Goal: Task Accomplishment & Management: Complete application form

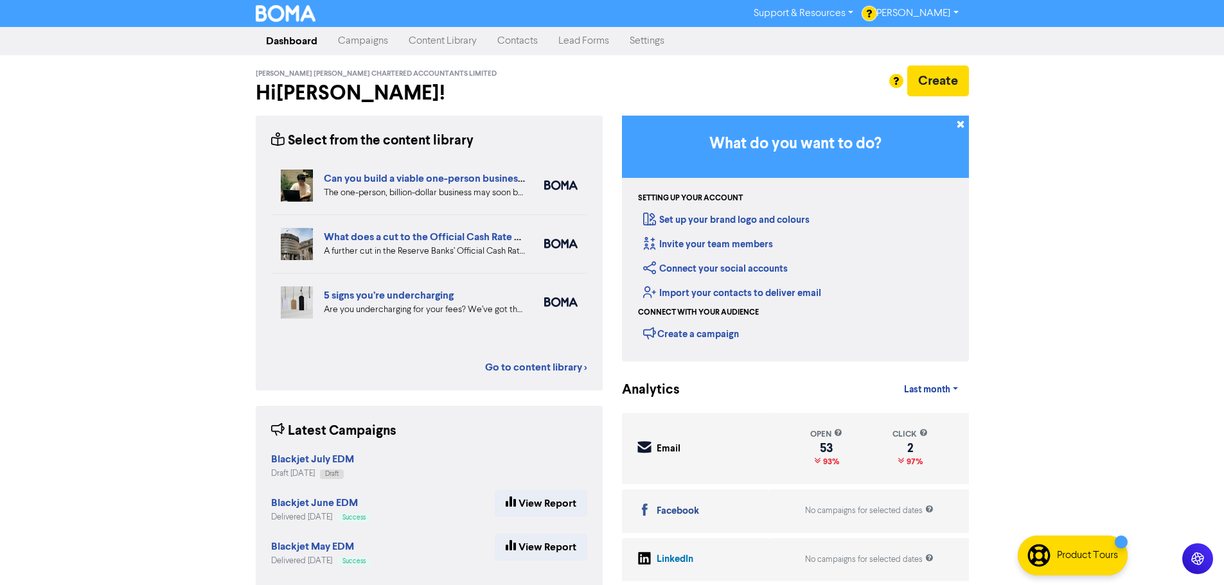
drag, startPoint x: 532, startPoint y: 42, endPoint x: 528, endPoint y: 54, distance: 12.8
click at [532, 42] on link "Contacts" at bounding box center [517, 41] width 61 height 26
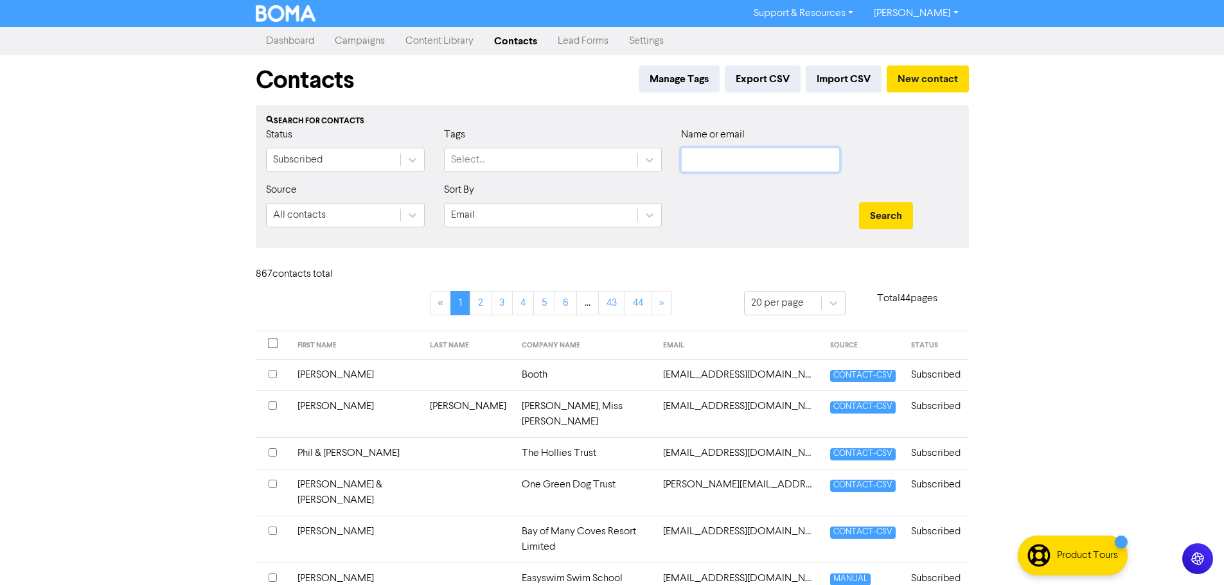
click at [723, 157] on input "text" at bounding box center [760, 160] width 159 height 24
drag, startPoint x: 1052, startPoint y: 213, endPoint x: 999, endPoint y: 151, distance: 81.6
click at [1049, 205] on div "Support & Resources Video Tutorials FAQ & Guides Marketing Education [PERSON_NA…" at bounding box center [612, 292] width 1224 height 585
click at [947, 67] on button "New contact" at bounding box center [927, 79] width 82 height 27
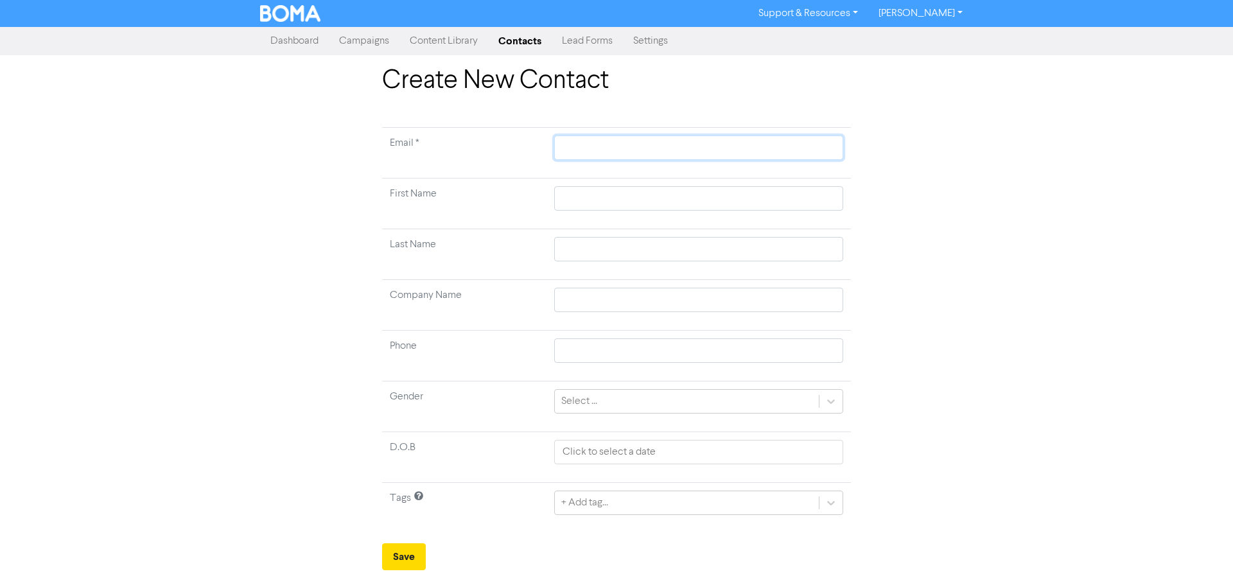
click at [599, 149] on input "text" at bounding box center [698, 148] width 289 height 24
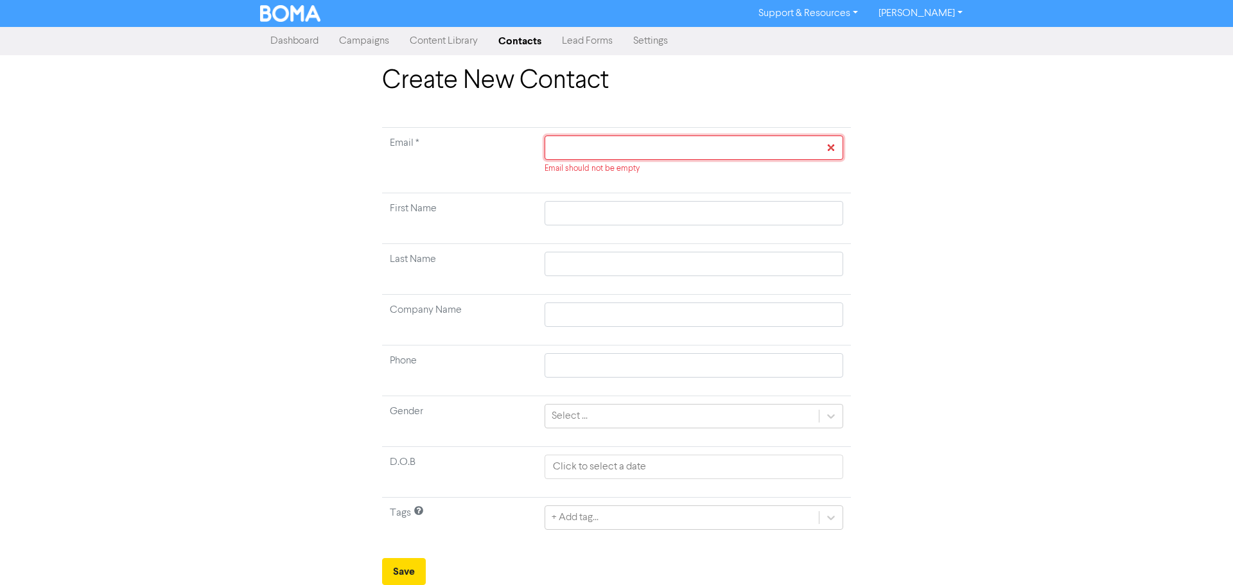
click at [599, 155] on input "text" at bounding box center [694, 148] width 299 height 24
paste input "[EMAIL_ADDRESS][DOMAIN_NAME]"
type input "[EMAIL_ADDRESS][DOMAIN_NAME]"
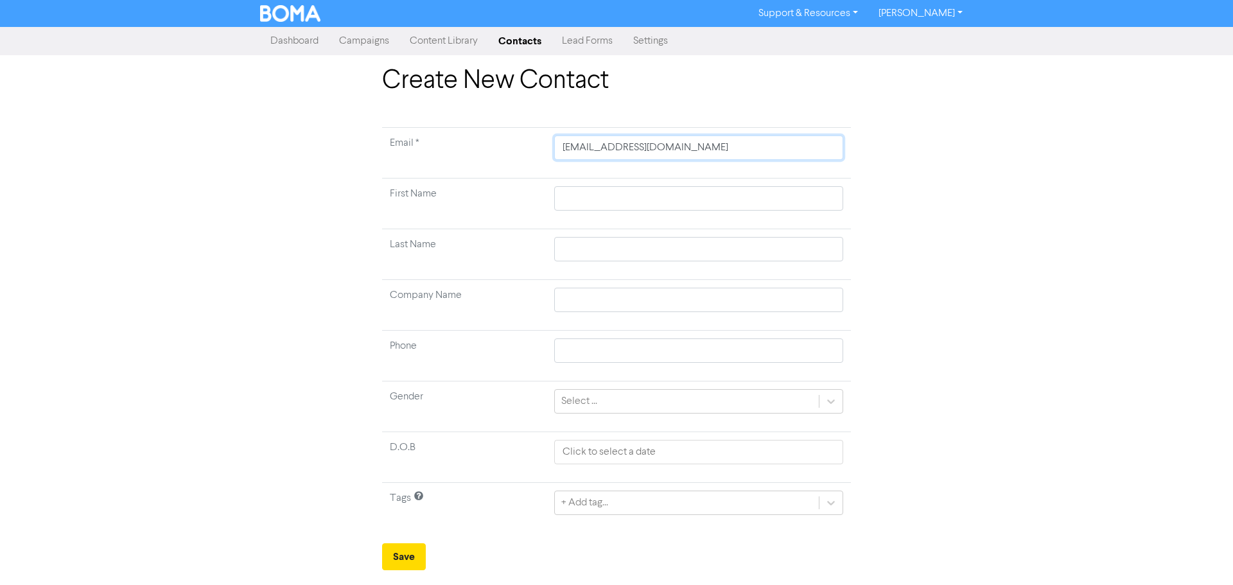
type input "[EMAIL_ADDRESS][DOMAIN_NAME]"
click at [579, 214] on td at bounding box center [699, 204] width 304 height 51
click at [583, 202] on input "text" at bounding box center [698, 198] width 289 height 24
type input "M"
type input "Ma"
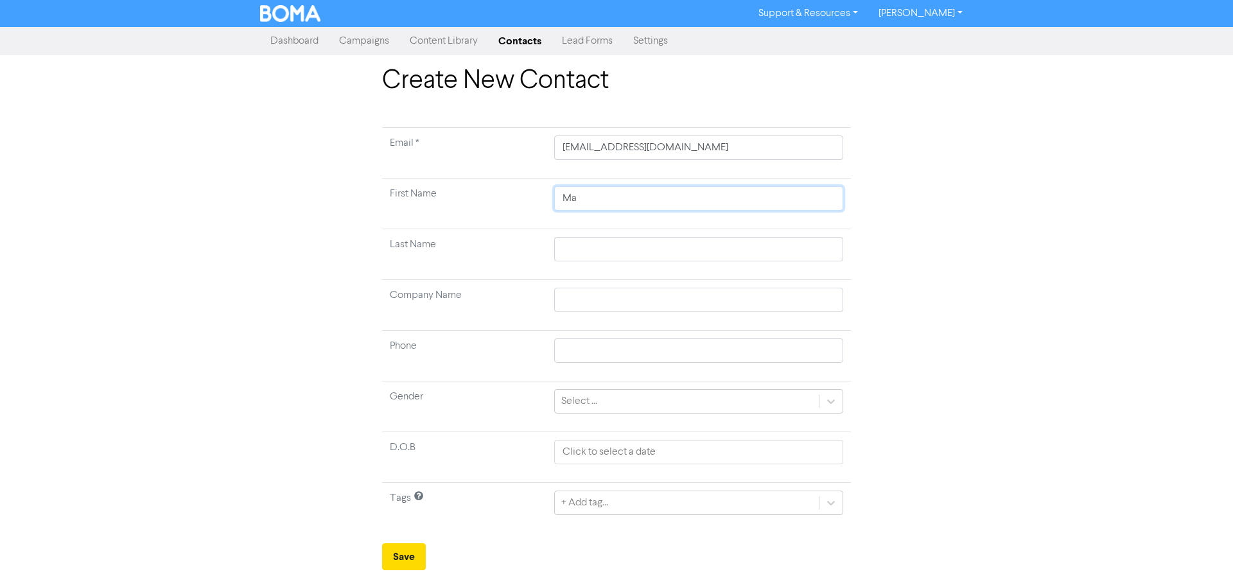
type input "Mar"
type input "Marvc"
type input "Marvcu"
type input "Marvc"
type input "[PERSON_NAME]"
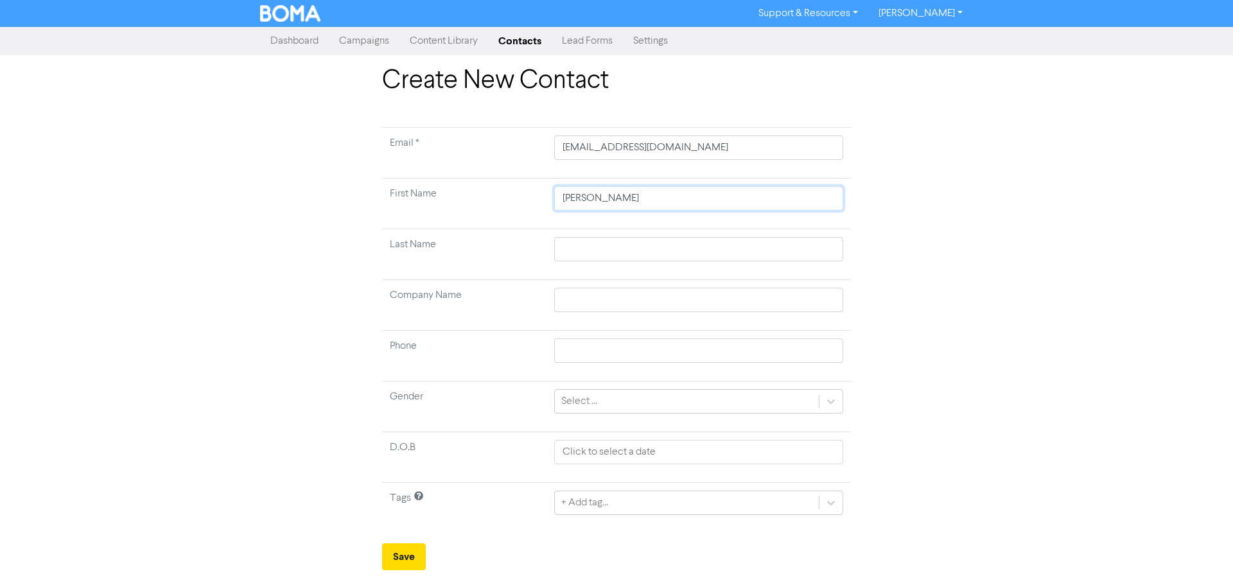
type input "Mar"
type input "[PERSON_NAME]"
type input "Marcu"
type input "[PERSON_NAME]"
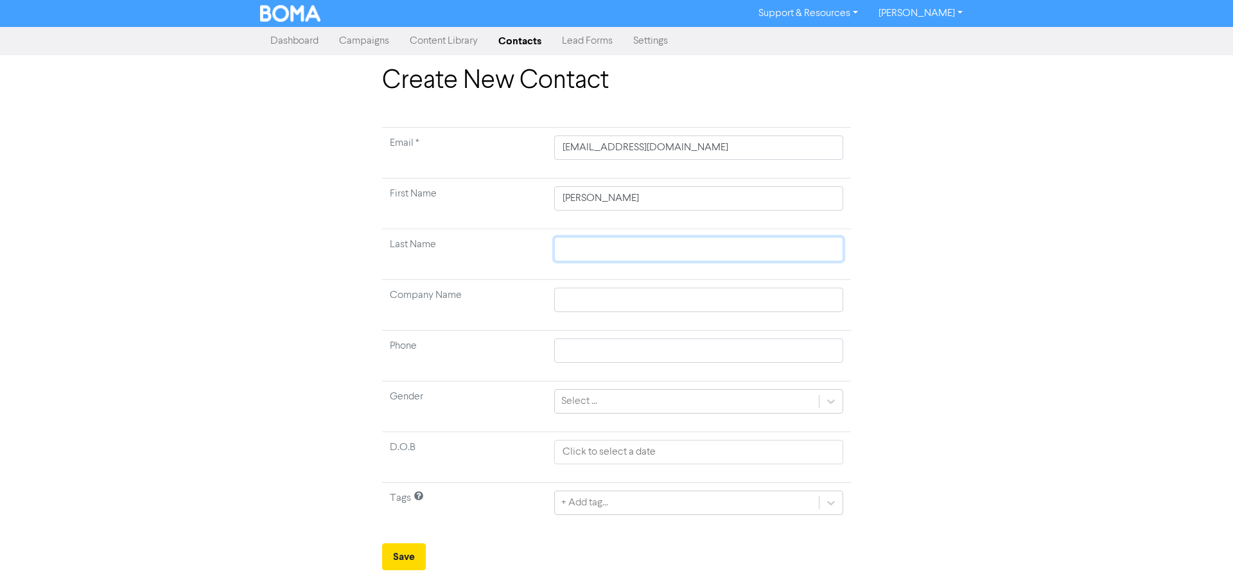
type input "H"
type input "He"
type input "Hen"
type input "Henr"
type input "[PERSON_NAME]"
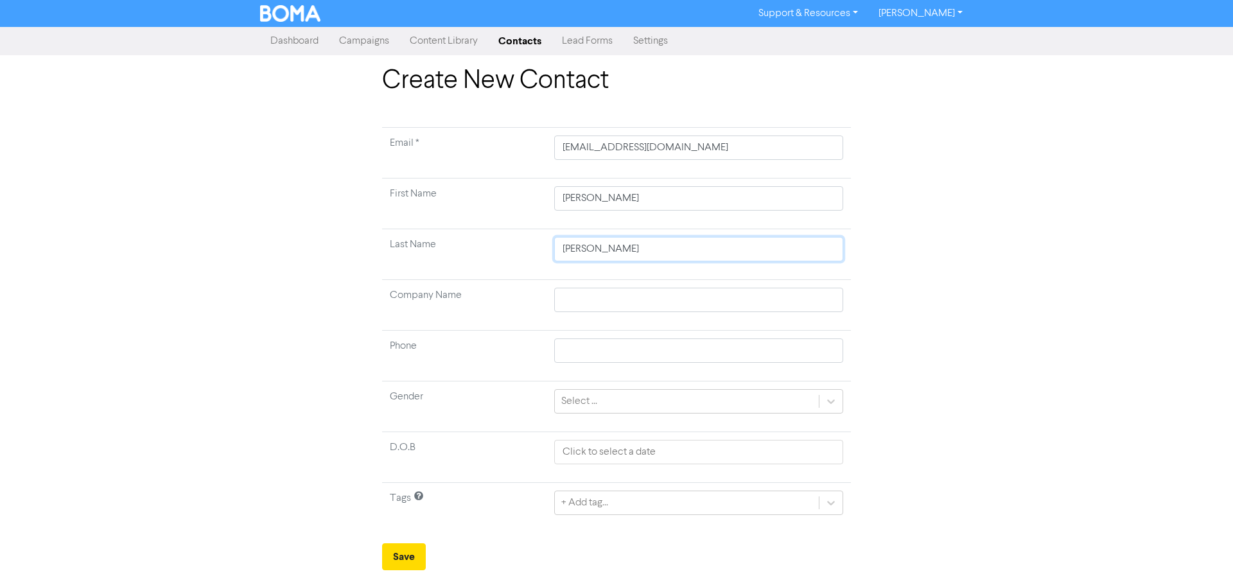
type input "[PERSON_NAME]"
type input "H"
type input "He"
type input "Hen"
type input "Henr"
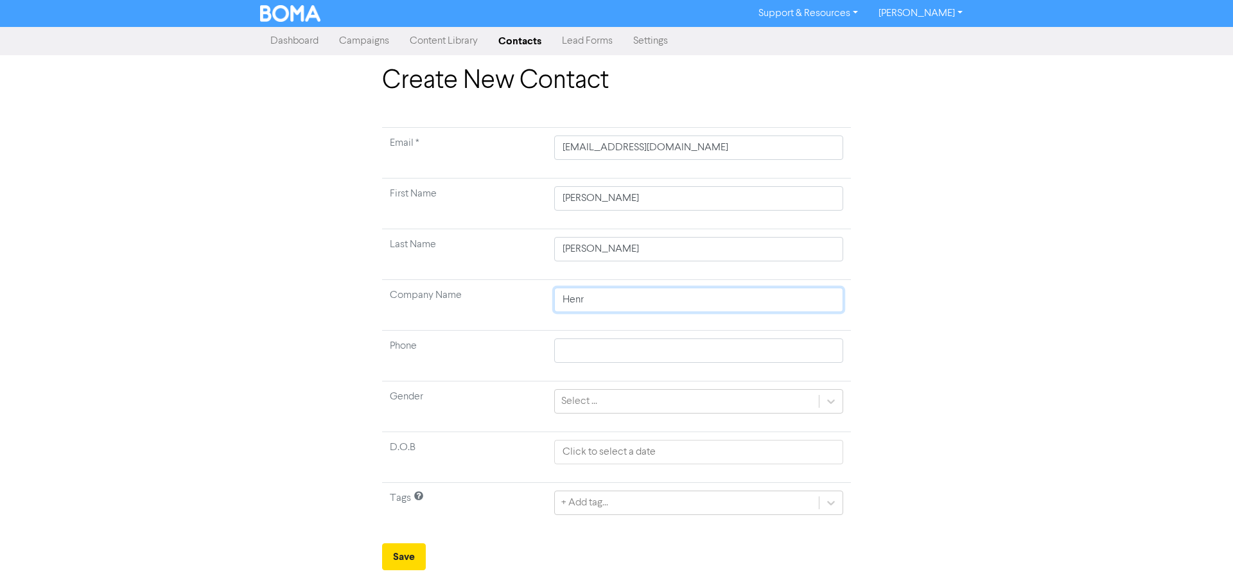
type input "[PERSON_NAME]"
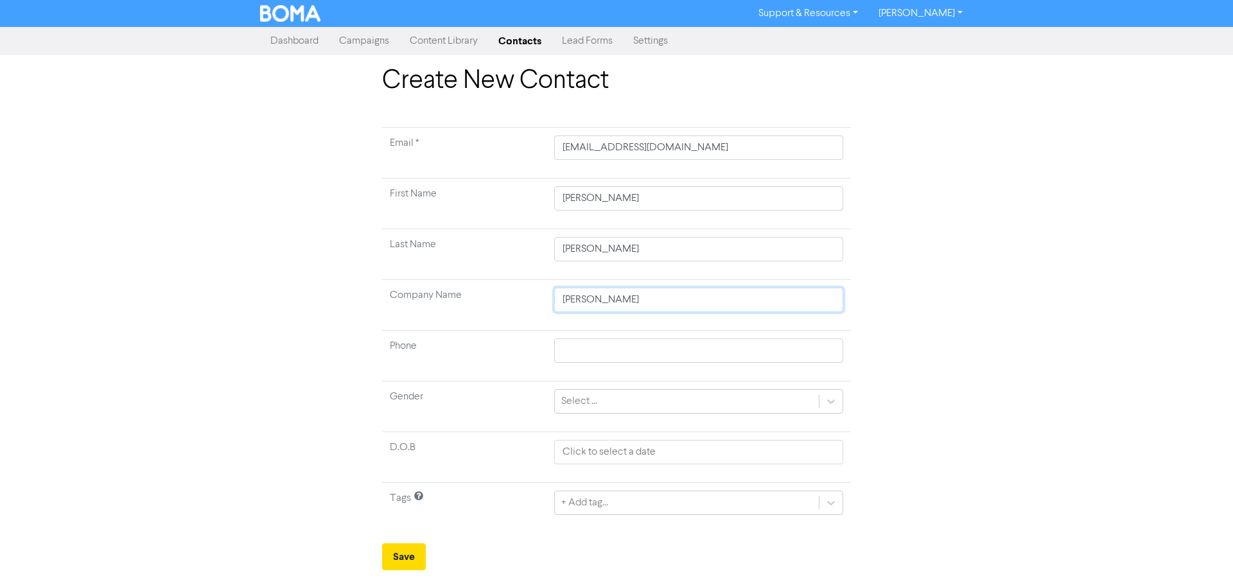
type input "[PERSON_NAME]"
type input "[PERSON_NAME] Trust"
type input "[PERSON_NAME] Trust P"
type input "[PERSON_NAME] Trust Pr"
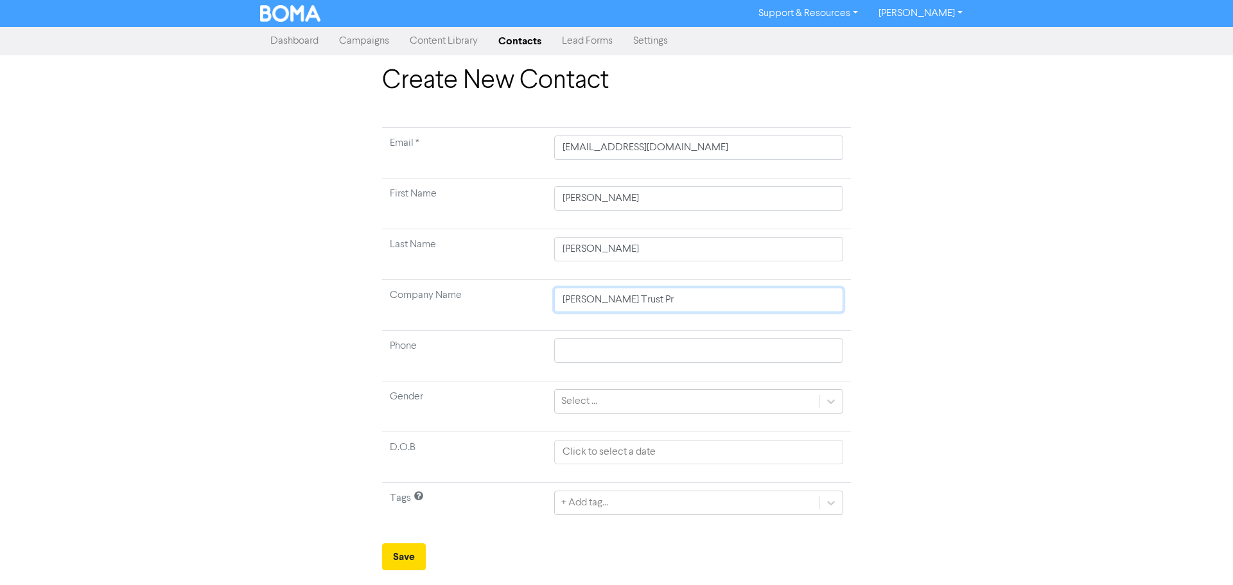
type input "[PERSON_NAME] Trust Pro"
type input "[PERSON_NAME] Trust Prop"
type input "[PERSON_NAME] Trust Prope"
type input "[PERSON_NAME] Trust Proper"
type input "[PERSON_NAME] Trust Propert"
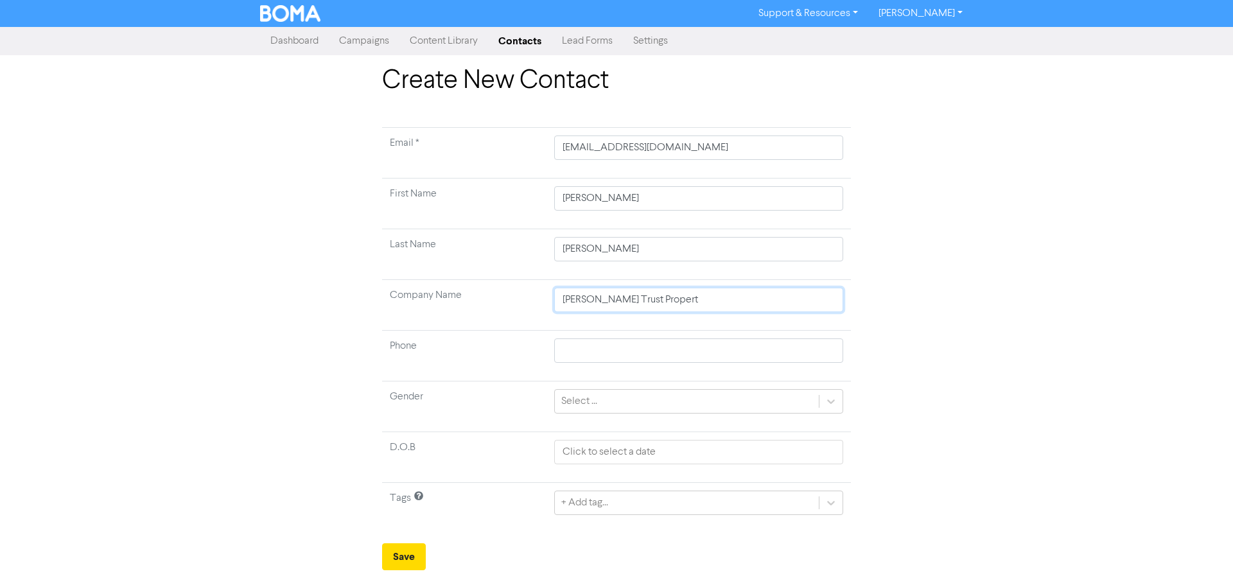
type input "[PERSON_NAME] Trust Properti"
type input "[PERSON_NAME] Trust Propertie"
type input "[PERSON_NAME] Trust Properties"
click at [395, 550] on button "Save" at bounding box center [404, 556] width 44 height 27
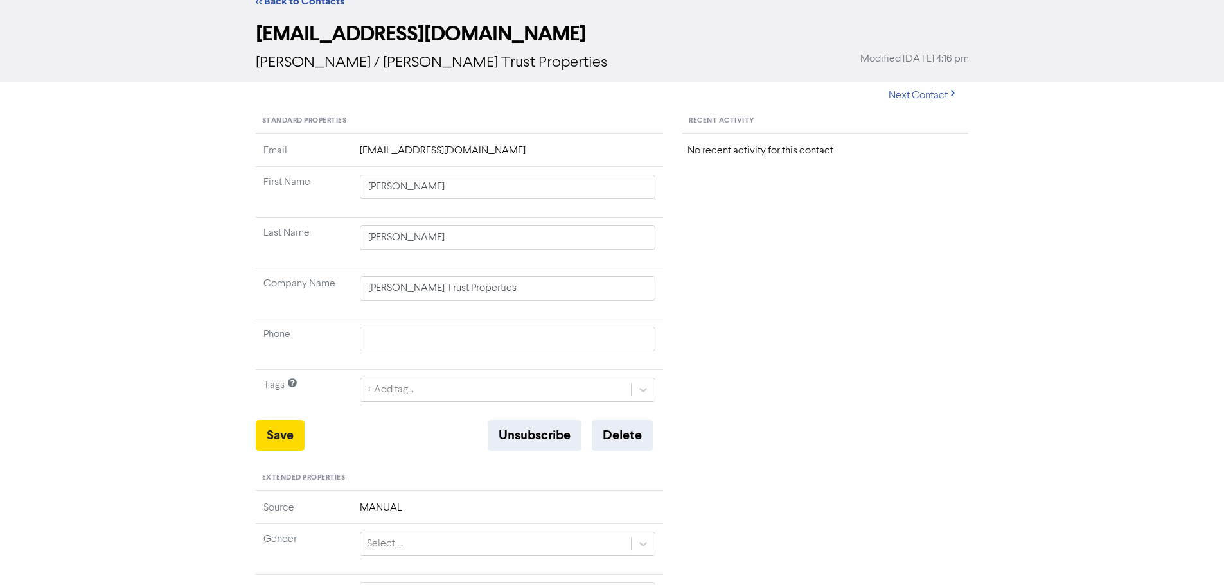
scroll to position [64, 0]
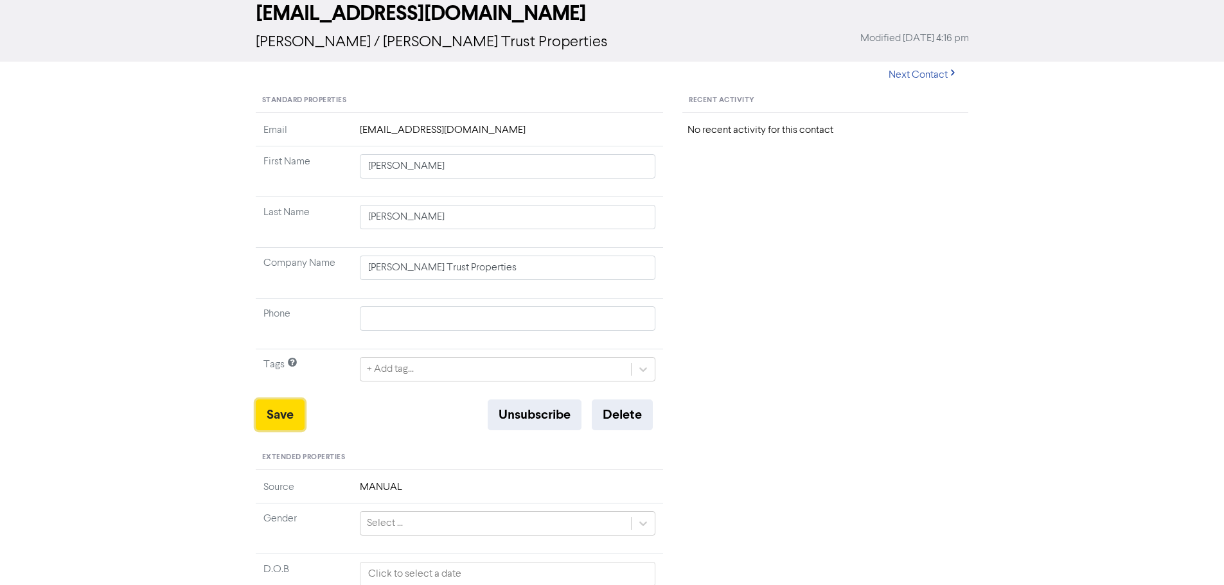
drag, startPoint x: 288, startPoint y: 412, endPoint x: 323, endPoint y: 412, distance: 35.3
click at [288, 412] on button "Save" at bounding box center [280, 414] width 49 height 31
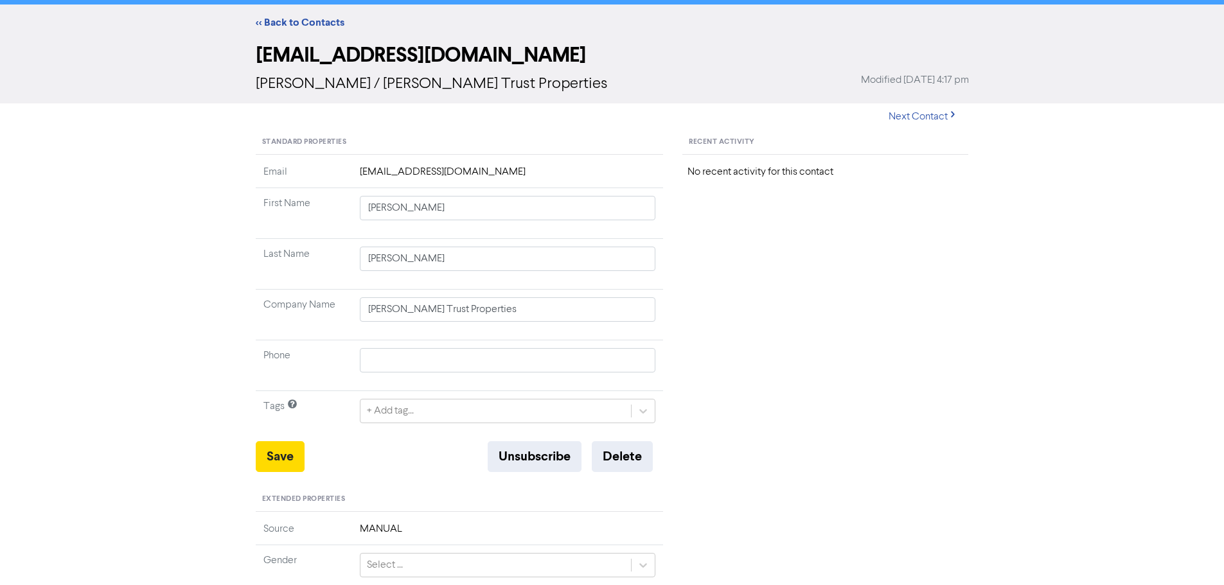
scroll to position [0, 0]
